Goal: Information Seeking & Learning: Learn about a topic

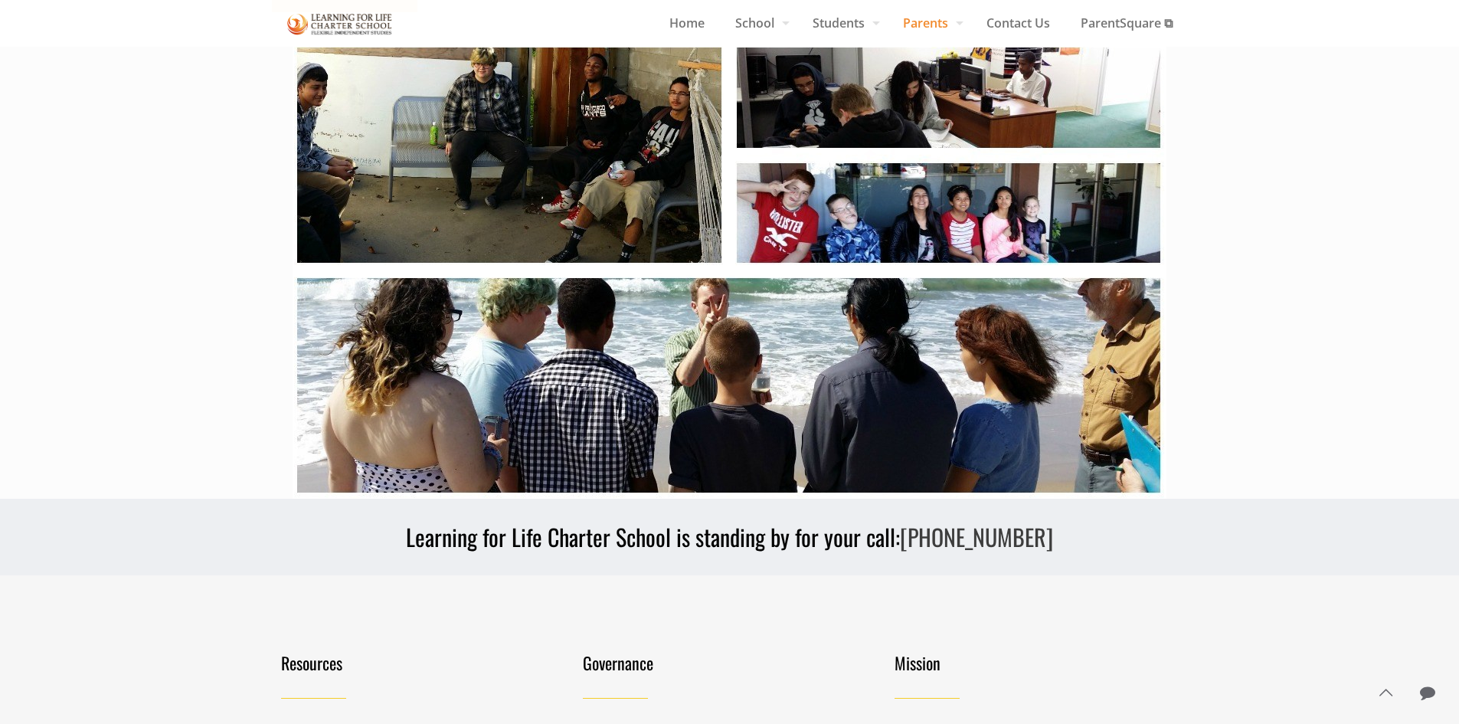
scroll to position [302, 0]
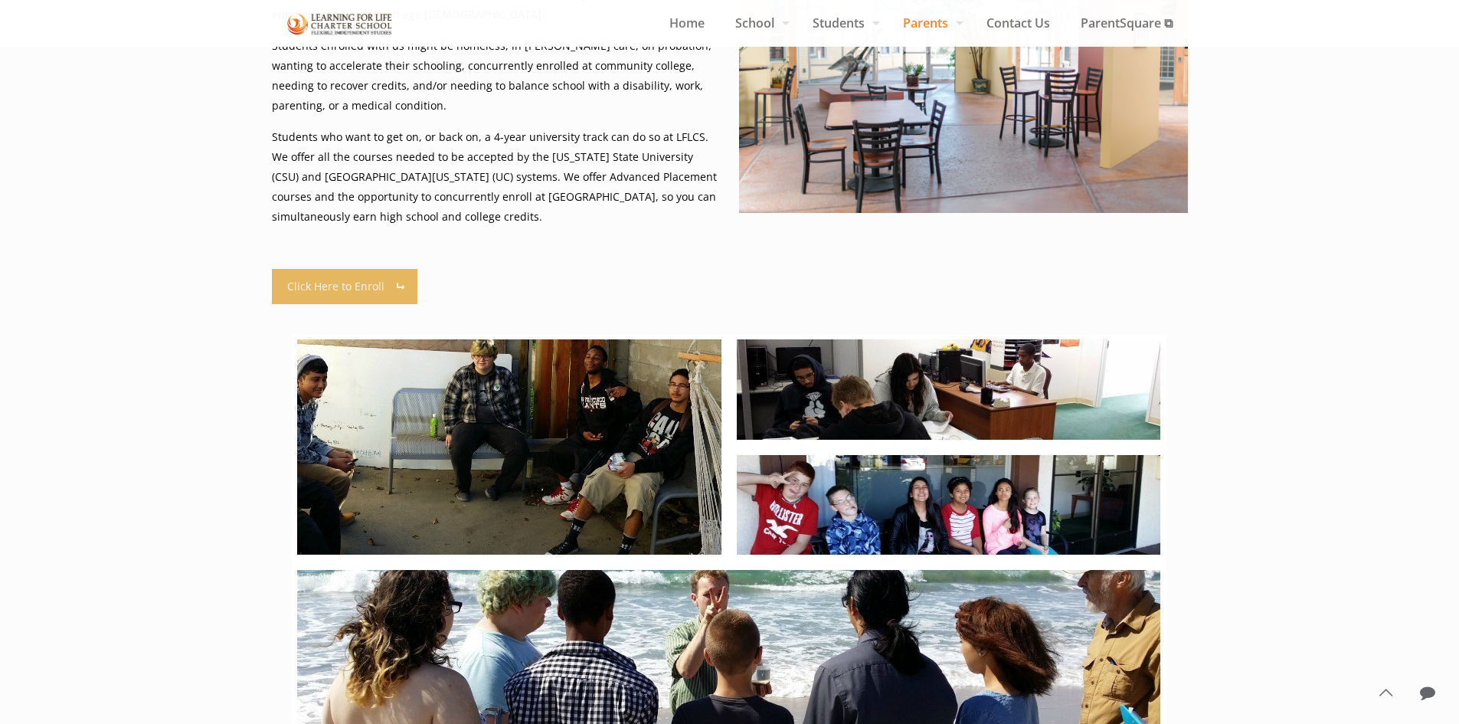
click at [332, 283] on link "Click Here to Enroll" at bounding box center [345, 286] width 146 height 35
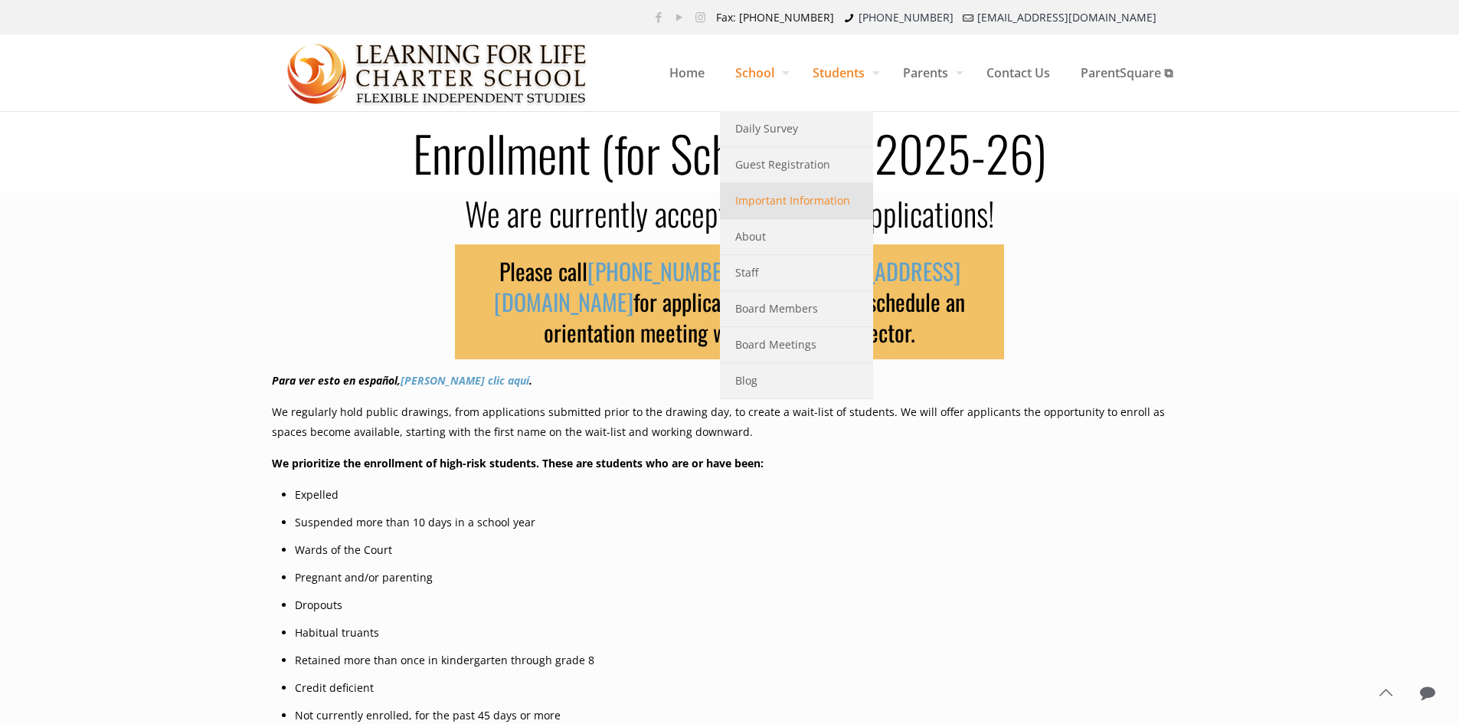
click at [776, 211] on link "Important Information" at bounding box center [796, 201] width 153 height 36
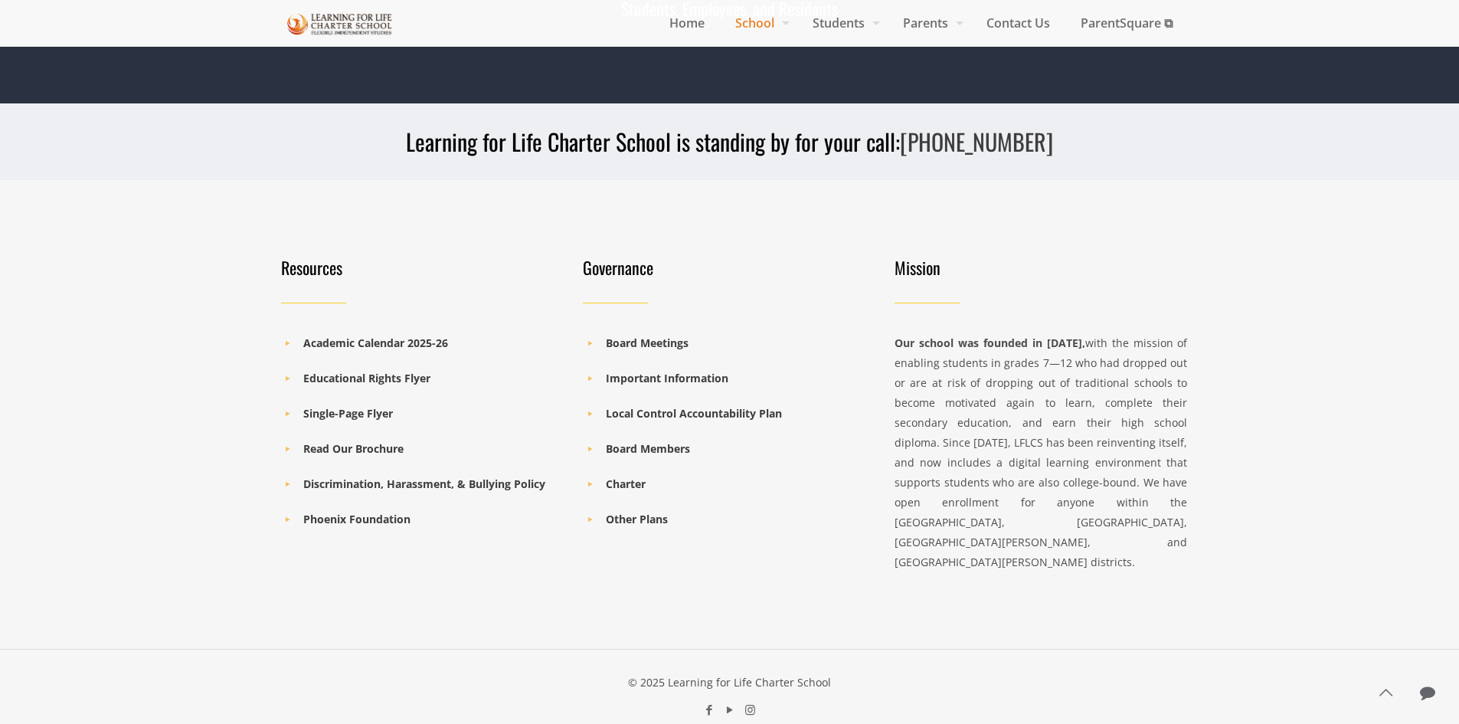
scroll to position [3399, 0]
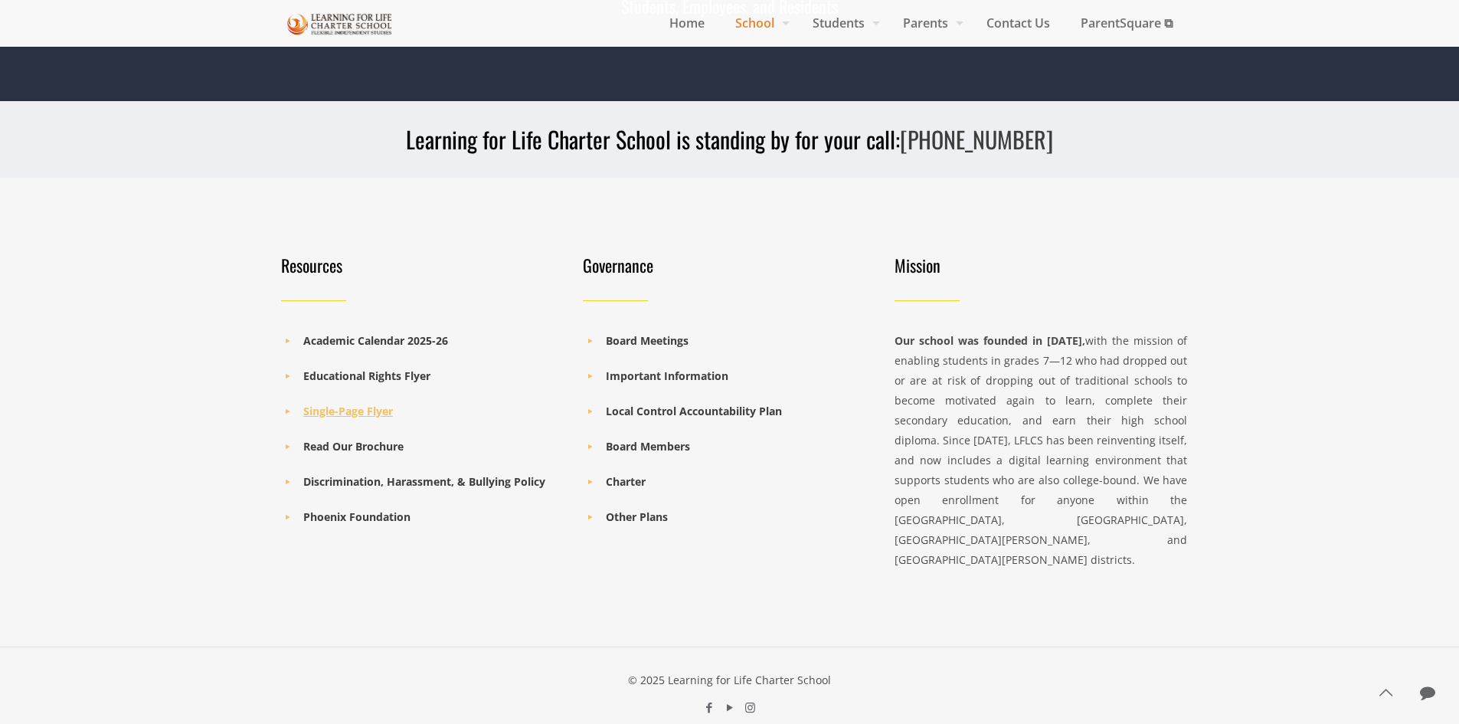
click at [377, 410] on b "Single-Page Flyer" at bounding box center [348, 410] width 90 height 15
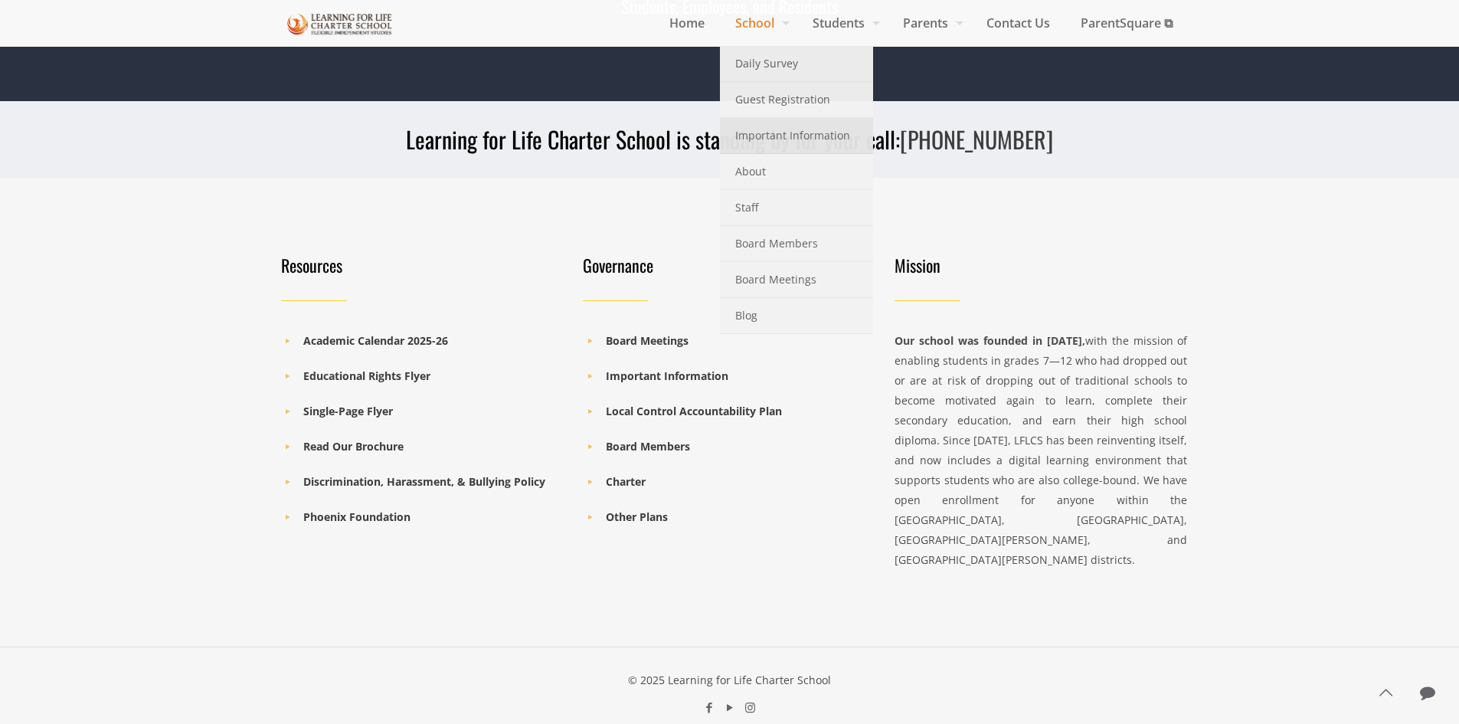
click at [711, 0] on ul "Home School Daily Survey Guest Registration Important Information About Staff B…" at bounding box center [921, 0] width 534 height 0
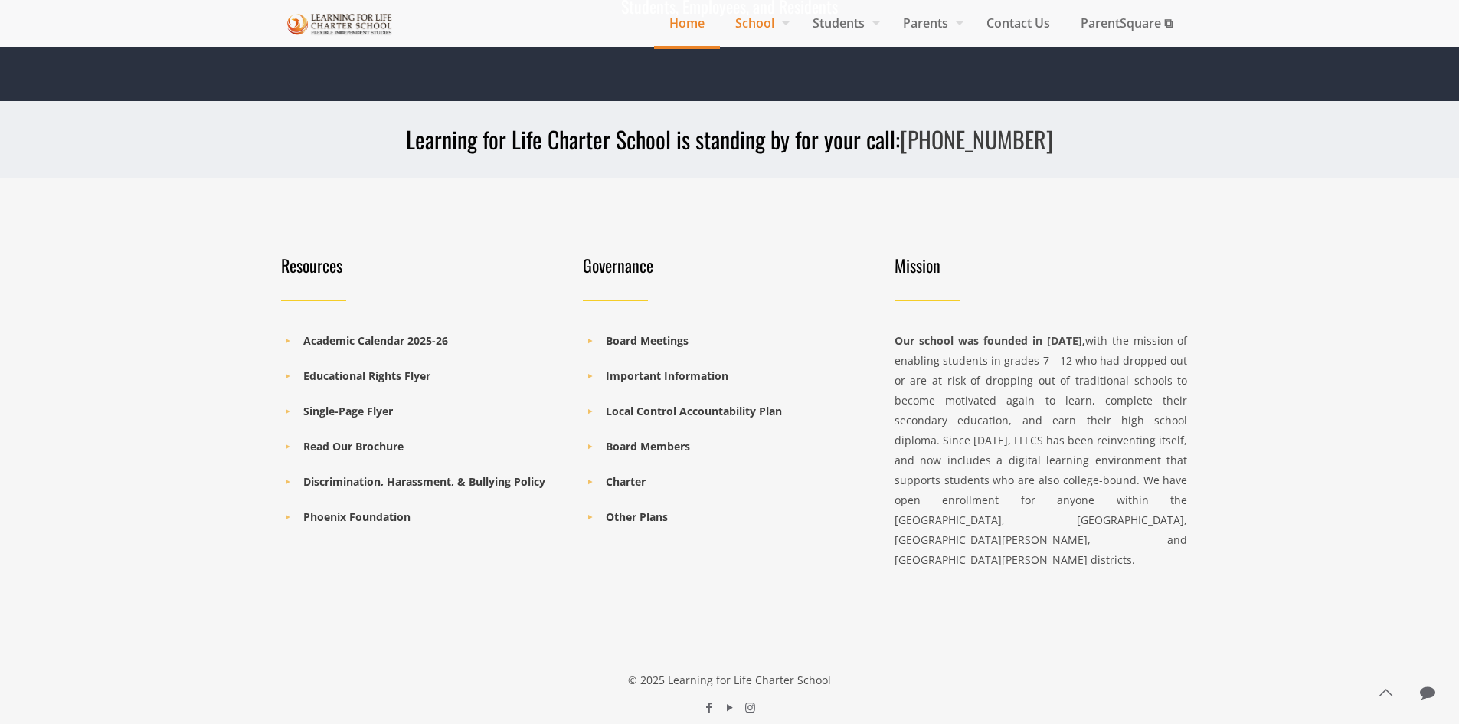
click at [696, 21] on span "Home" at bounding box center [687, 22] width 66 height 23
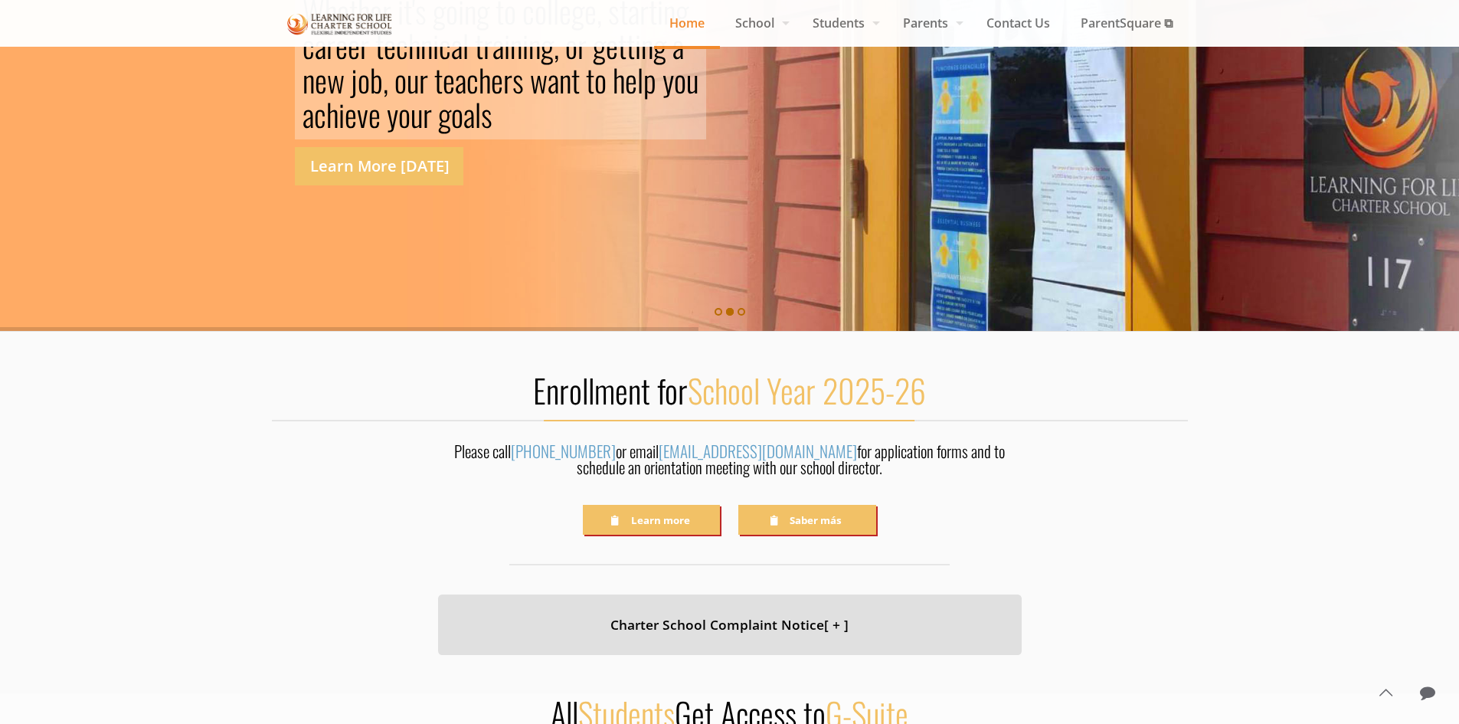
scroll to position [140, 0]
